Goal: Find specific page/section: Find specific page/section

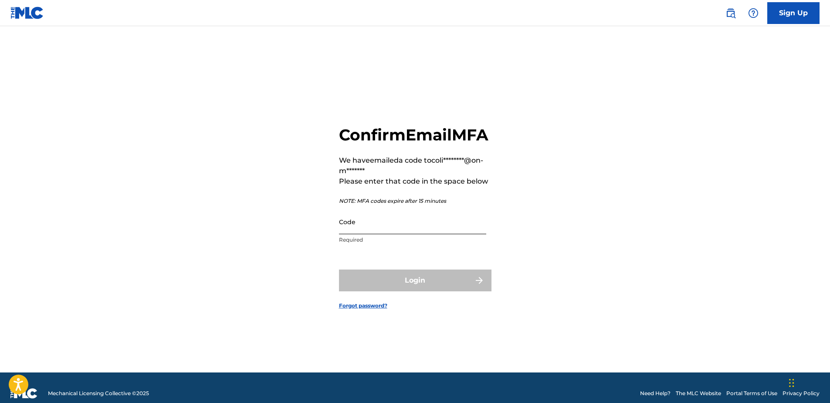
click at [376, 234] on input "Code" at bounding box center [412, 221] width 147 height 25
click at [407, 234] on input "Code" at bounding box center [412, 221] width 147 height 25
paste input "980385"
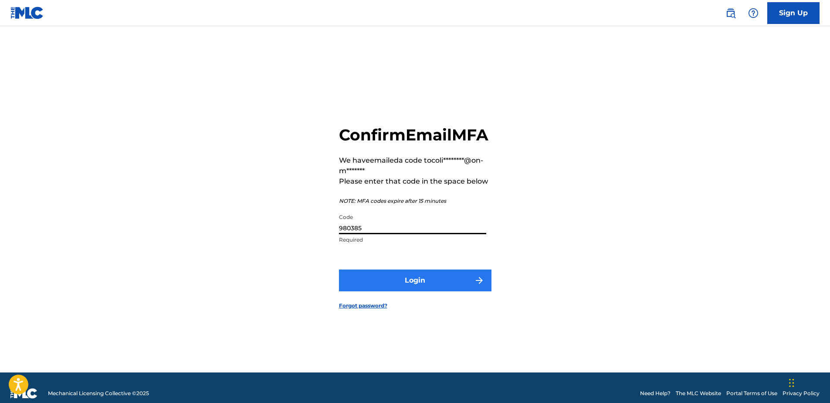
type input "980385"
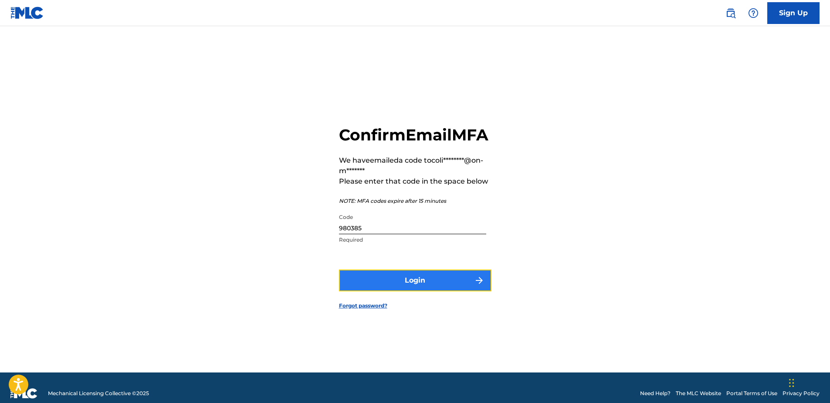
click at [405, 291] on button "Login" at bounding box center [415, 280] width 153 height 22
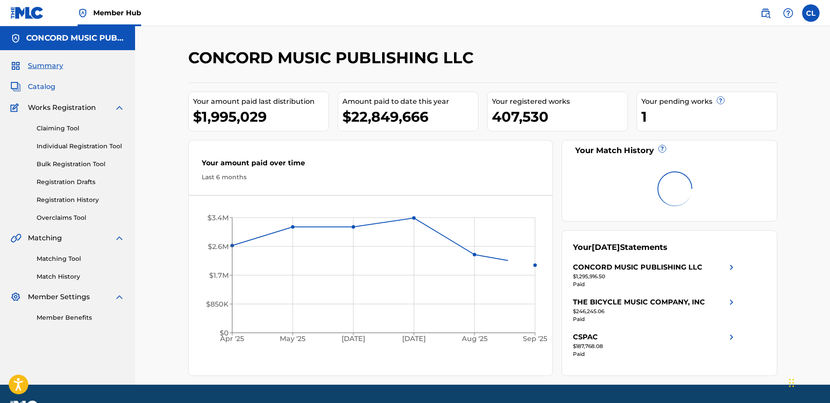
click at [44, 89] on span "Catalog" at bounding box center [41, 86] width 27 height 10
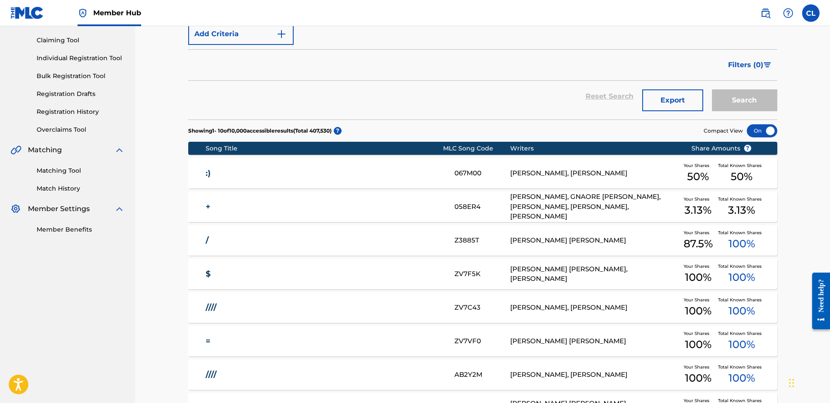
scroll to position [174, 0]
